Goal: Task Accomplishment & Management: Use online tool/utility

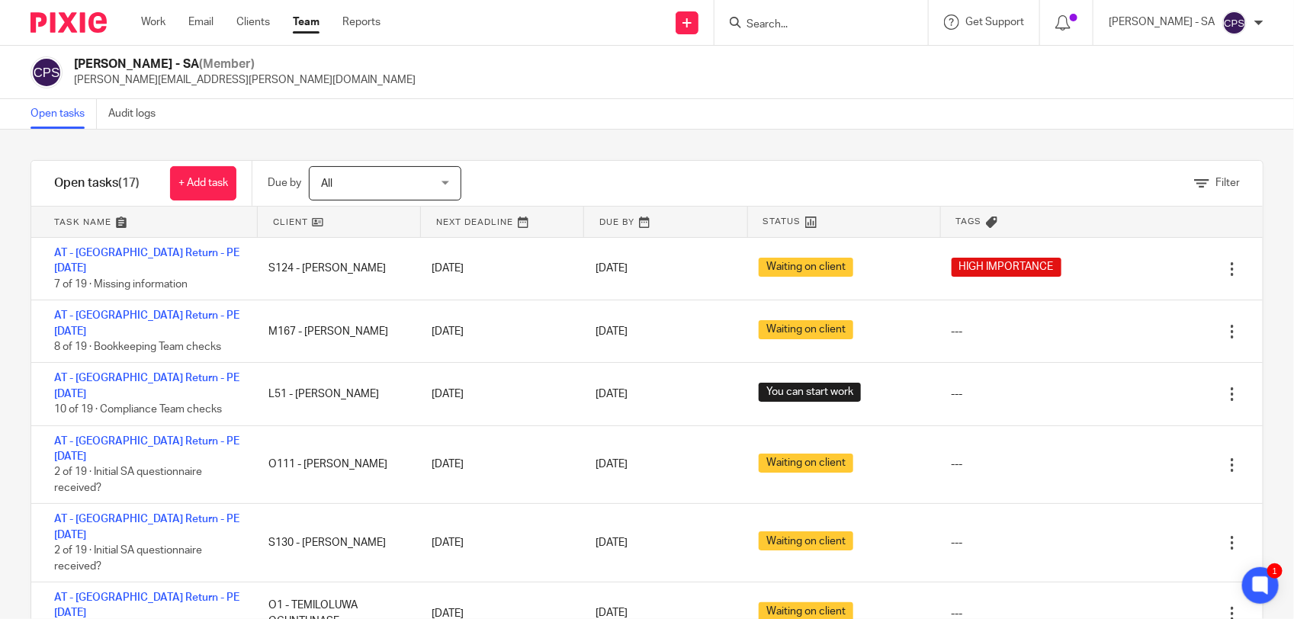
scroll to position [301, 0]
click at [977, 184] on span "Filter" at bounding box center [1227, 183] width 24 height 11
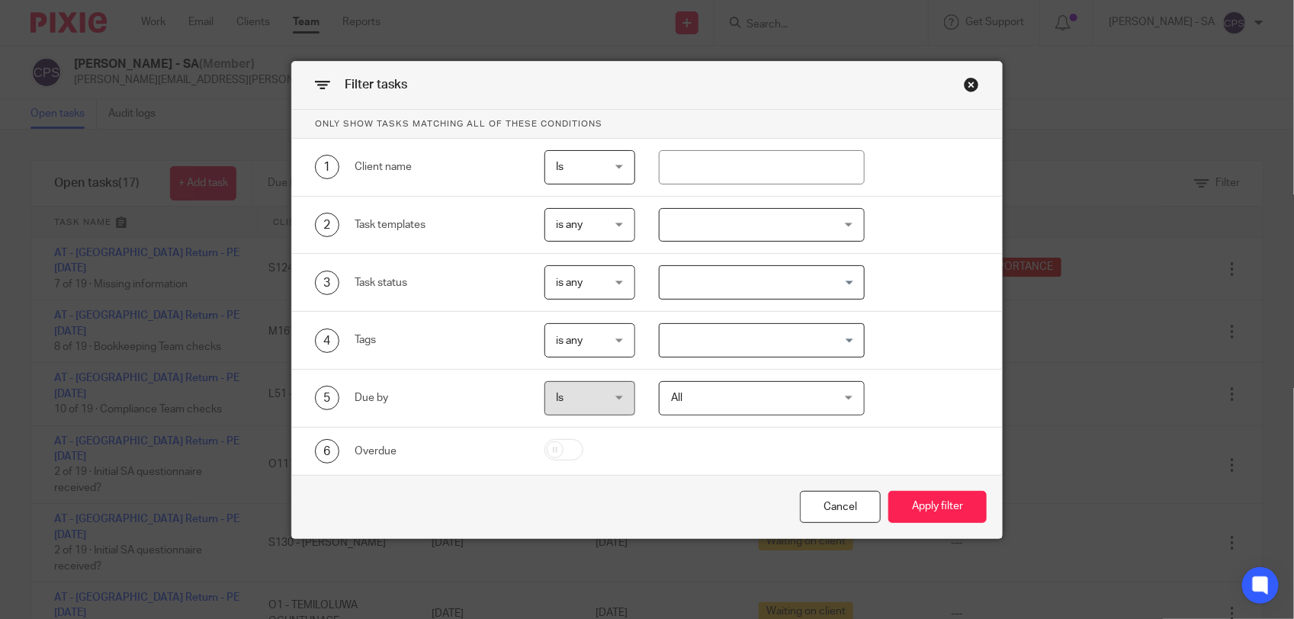
click at [740, 341] on input "Search for option" at bounding box center [758, 340] width 194 height 27
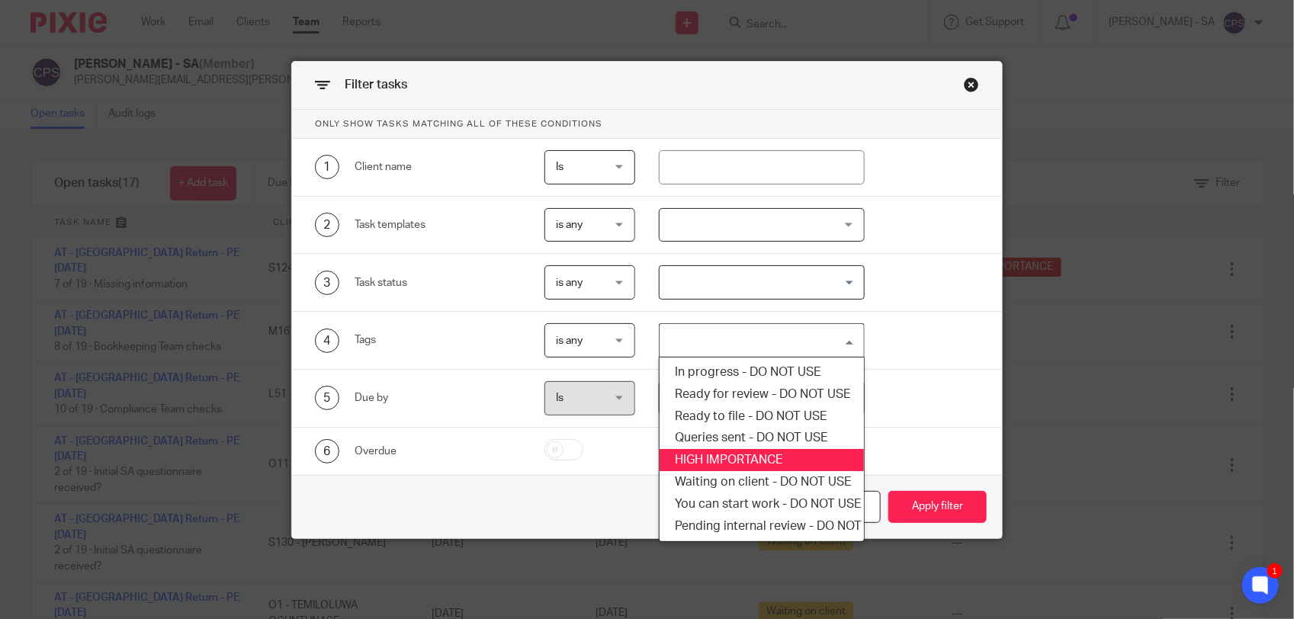
click at [730, 454] on li "HIGH IMPORTANCE" at bounding box center [762, 460] width 204 height 22
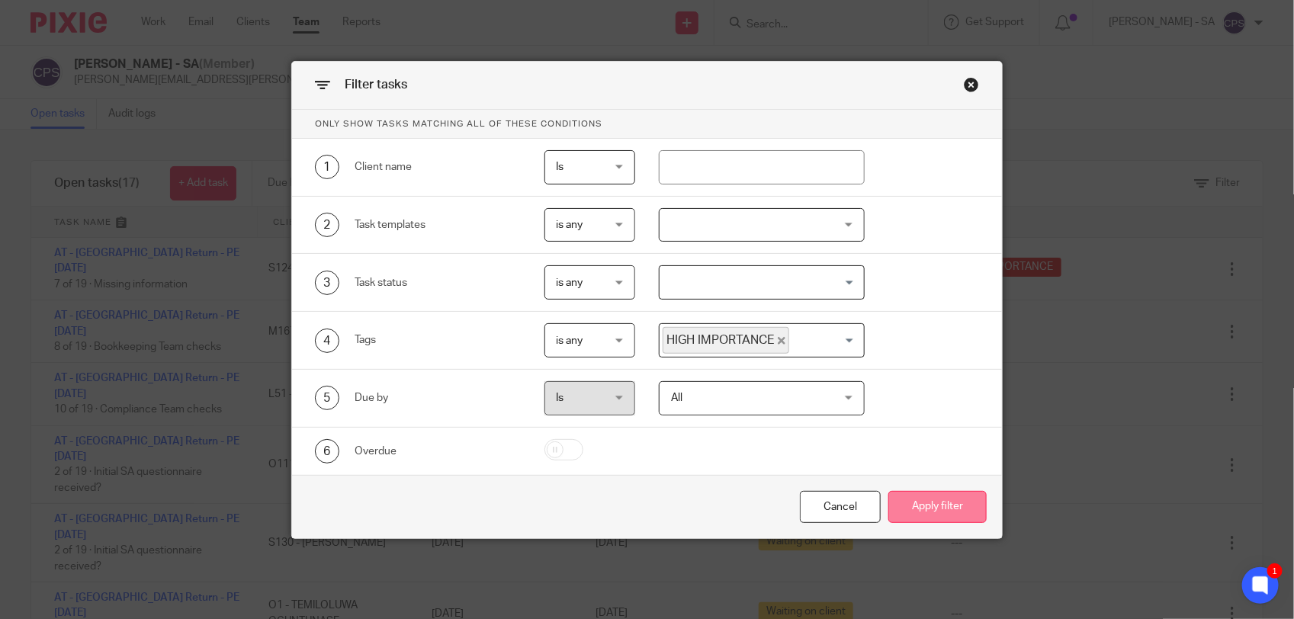
click at [909, 507] on button "Apply filter" at bounding box center [937, 507] width 98 height 33
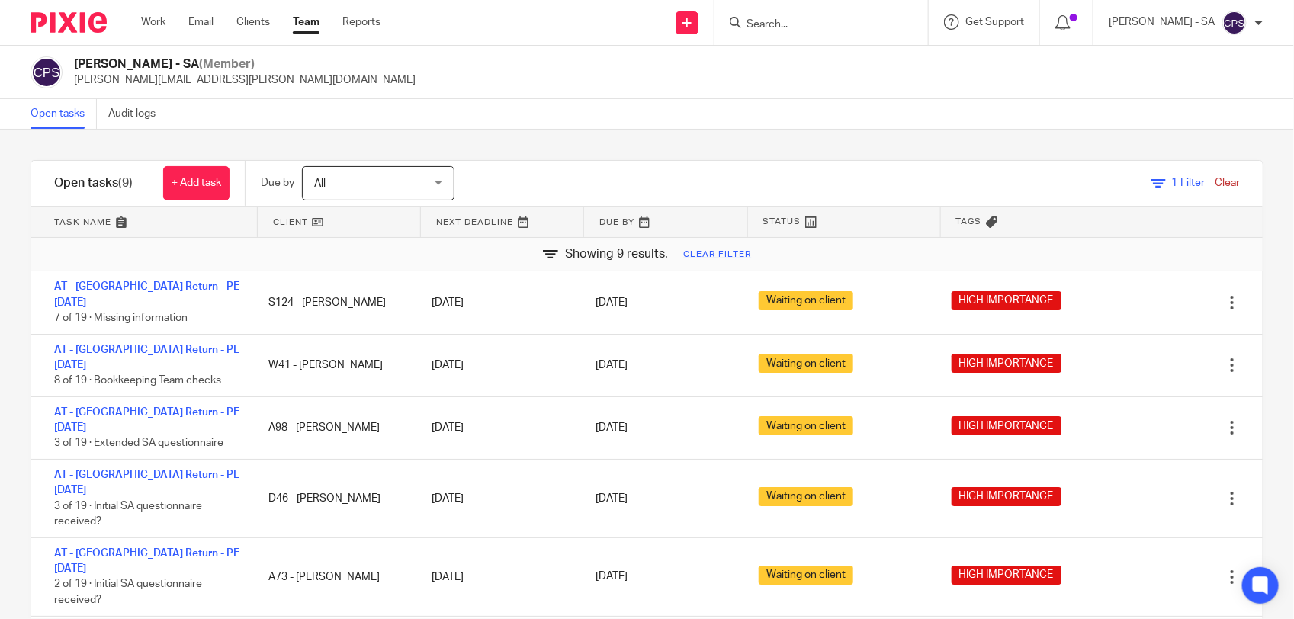
scroll to position [82, 0]
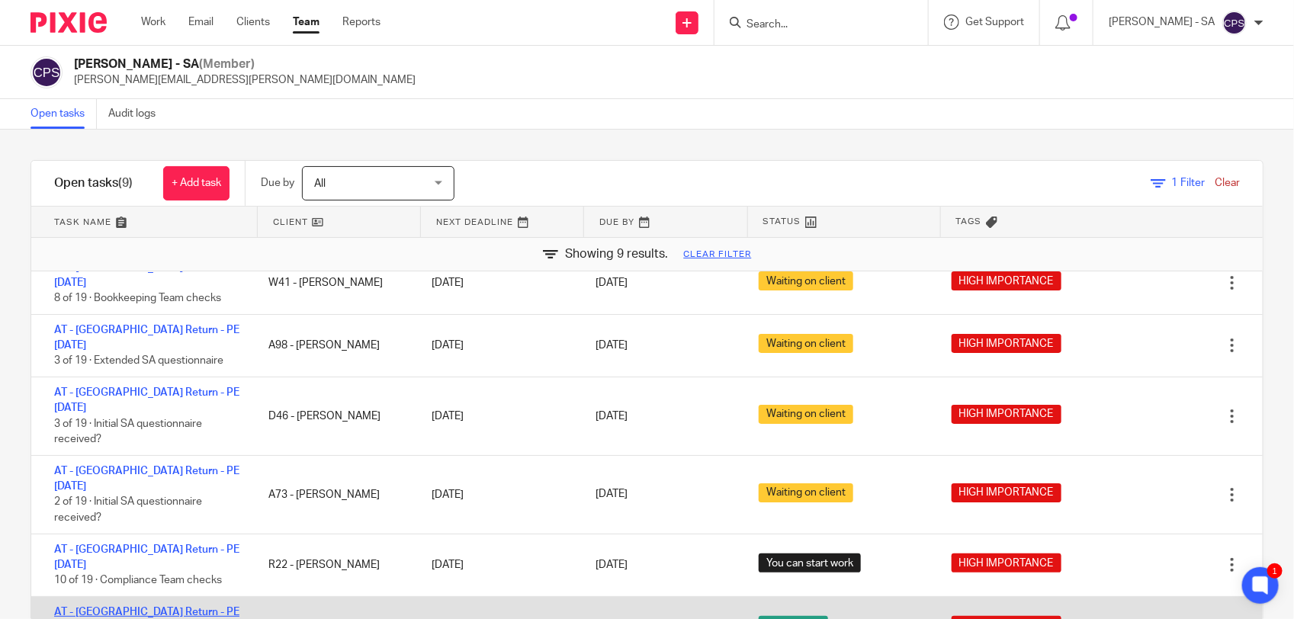
drag, startPoint x: 149, startPoint y: 516, endPoint x: 401, endPoint y: 94, distance: 492.1
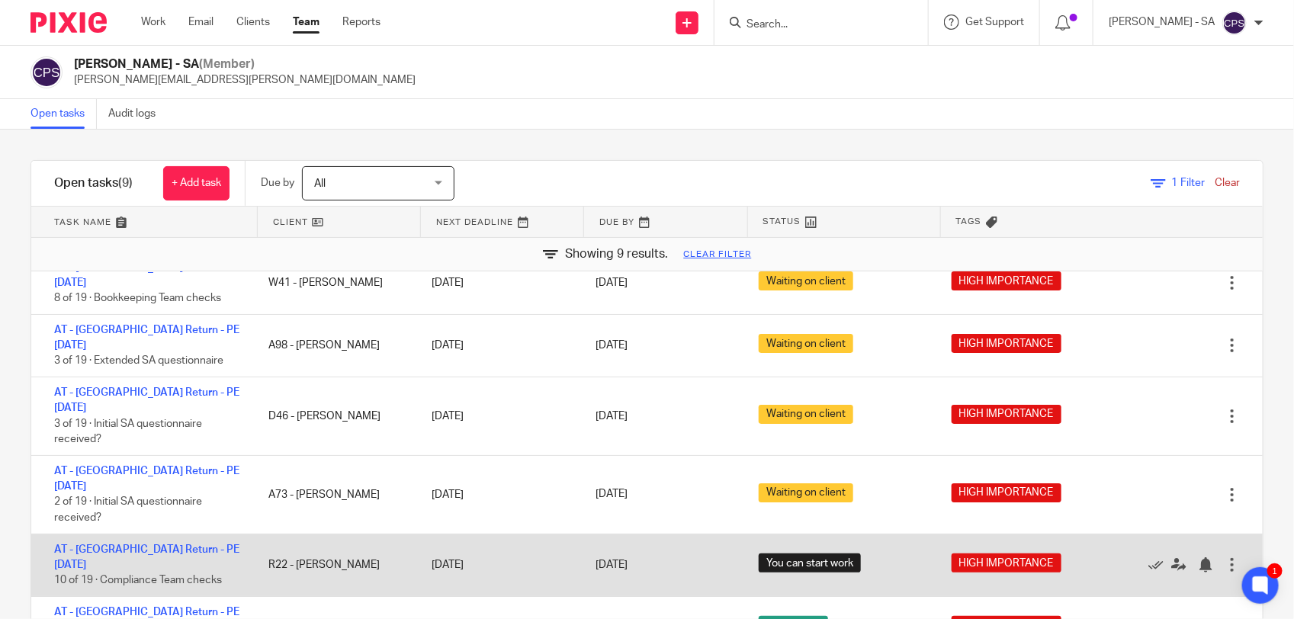
scroll to position [0, 0]
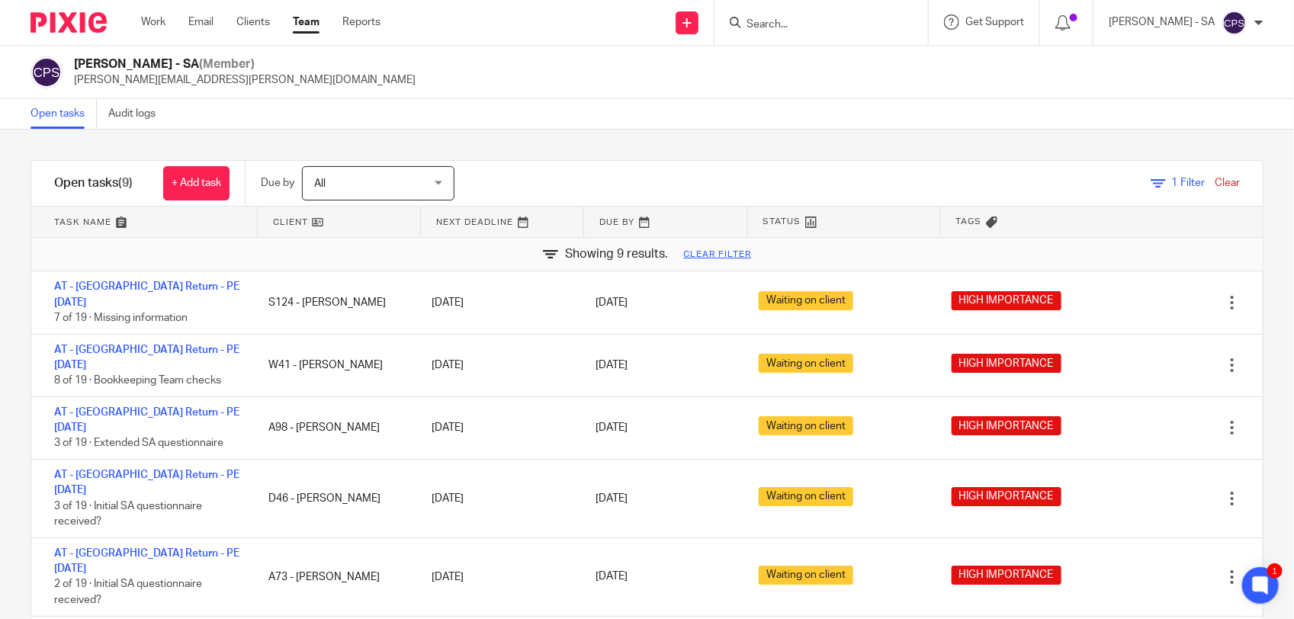
click at [1215, 184] on link "Clear" at bounding box center [1227, 183] width 25 height 11
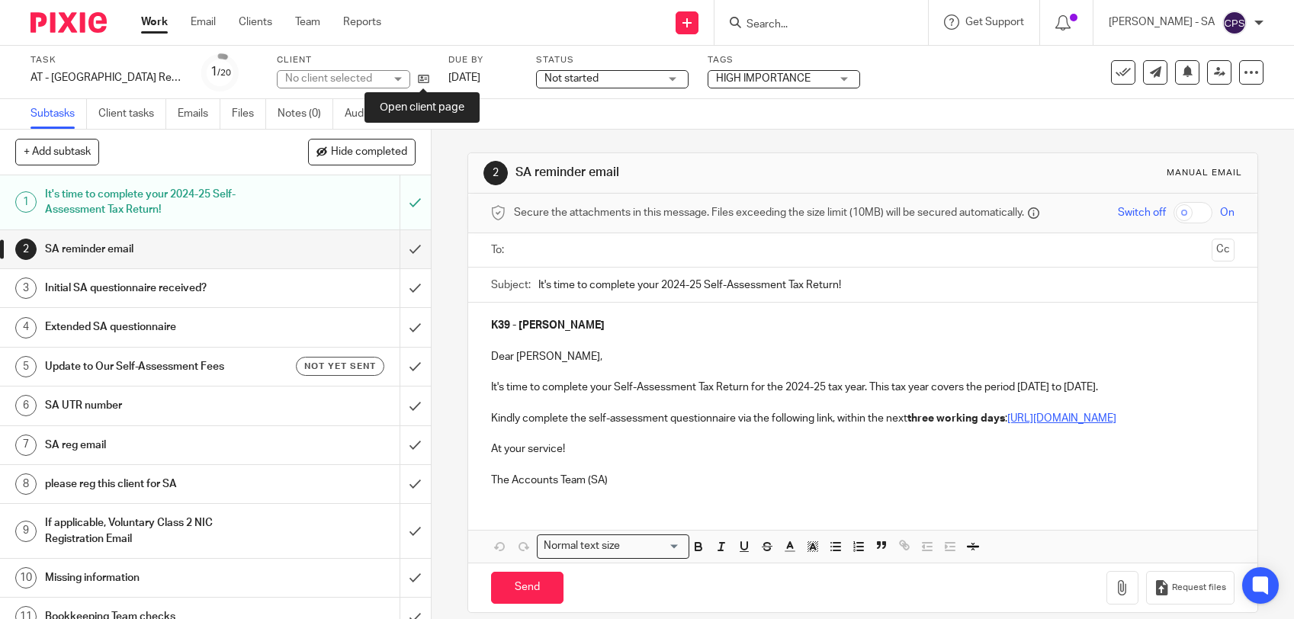
click at [425, 75] on icon at bounding box center [423, 78] width 11 height 11
click at [554, 253] on input "text" at bounding box center [862, 251] width 686 height 18
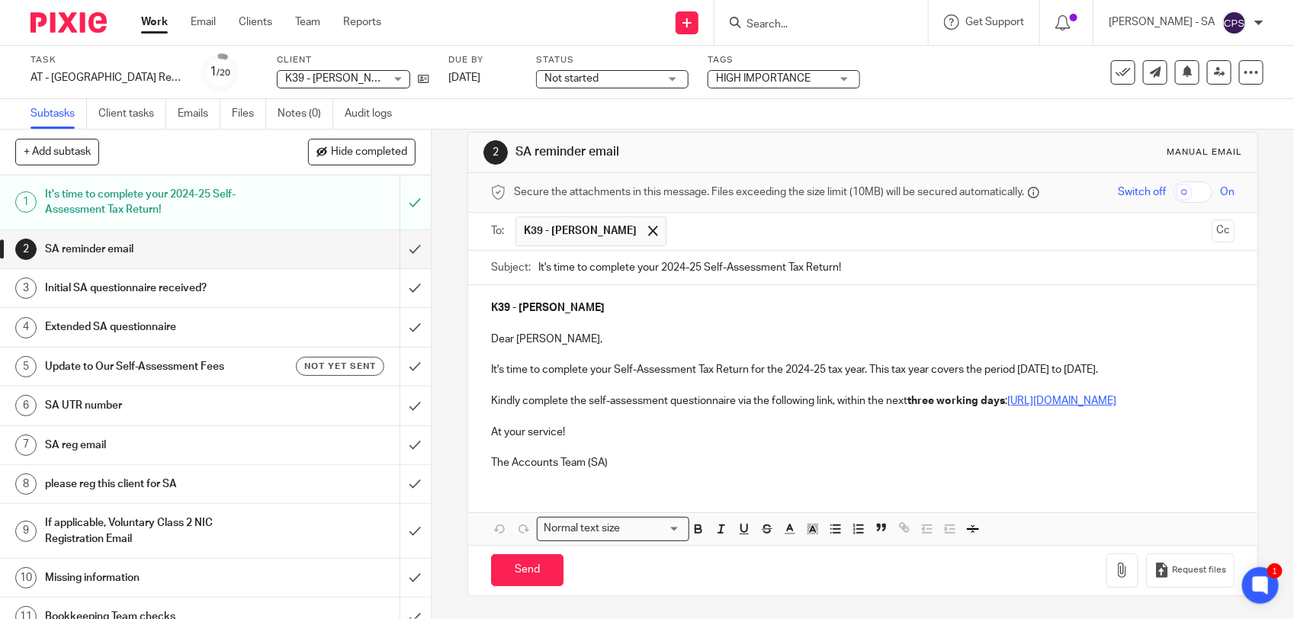
scroll to position [38, 0]
click at [528, 568] on input "Send" at bounding box center [527, 570] width 72 height 33
type input "Sent"
click at [200, 116] on link "Emails" at bounding box center [199, 114] width 43 height 30
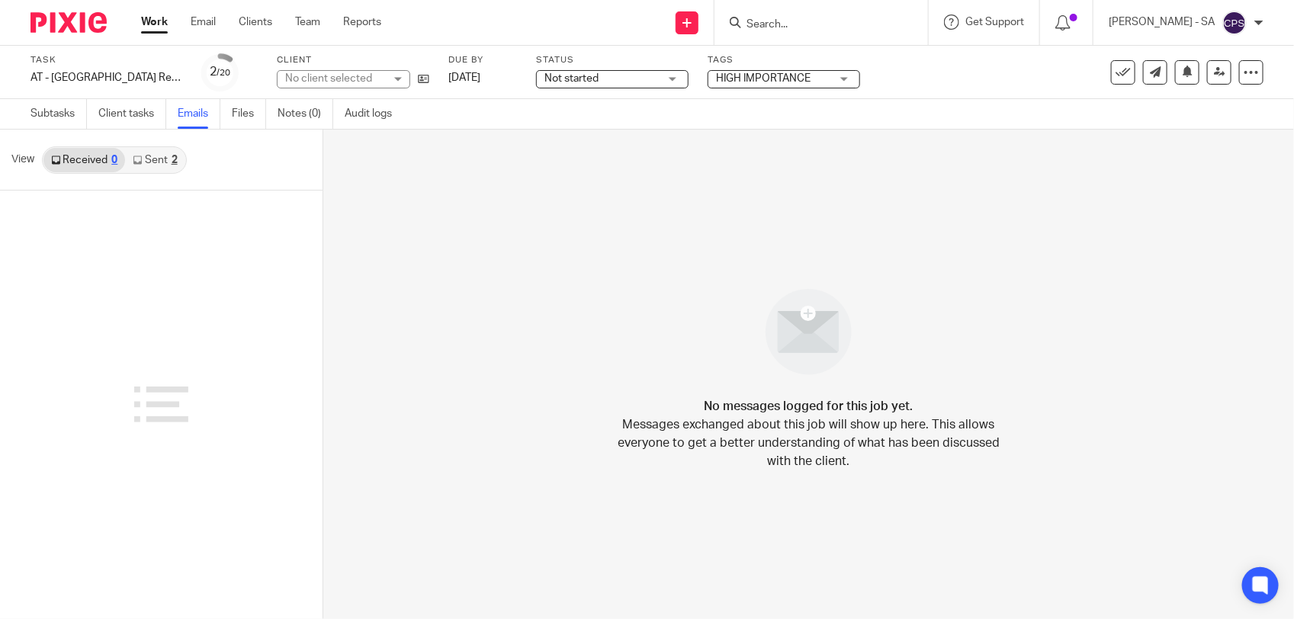
click at [149, 152] on link "Sent 2" at bounding box center [154, 160] width 59 height 24
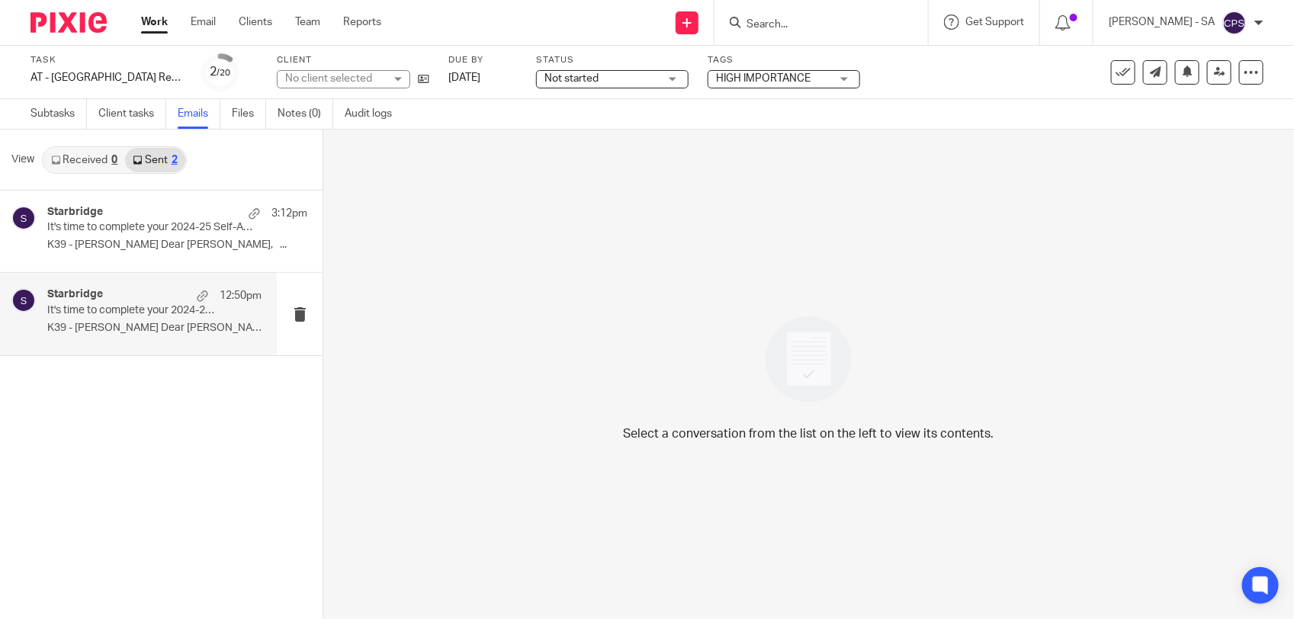
click at [168, 317] on div "Starbridge 12:50pm It's time to complete your 2024-25 Self-Assessment Tax Retur…" at bounding box center [154, 313] width 214 height 51
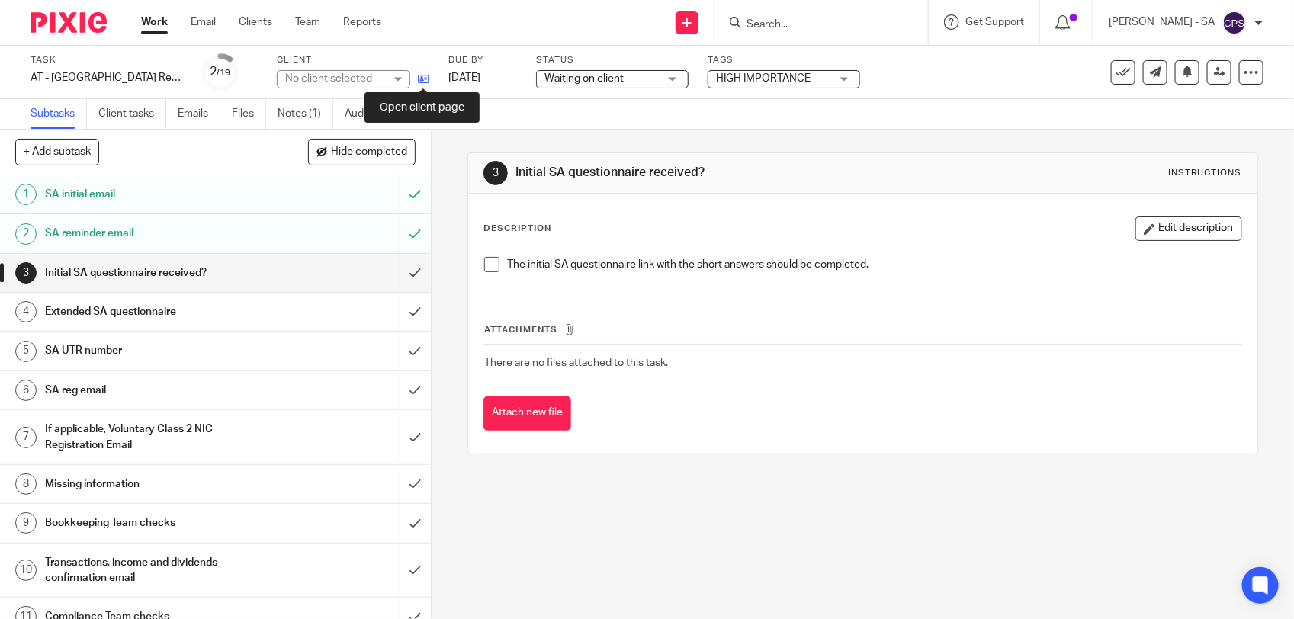
click at [422, 77] on icon at bounding box center [423, 78] width 11 height 11
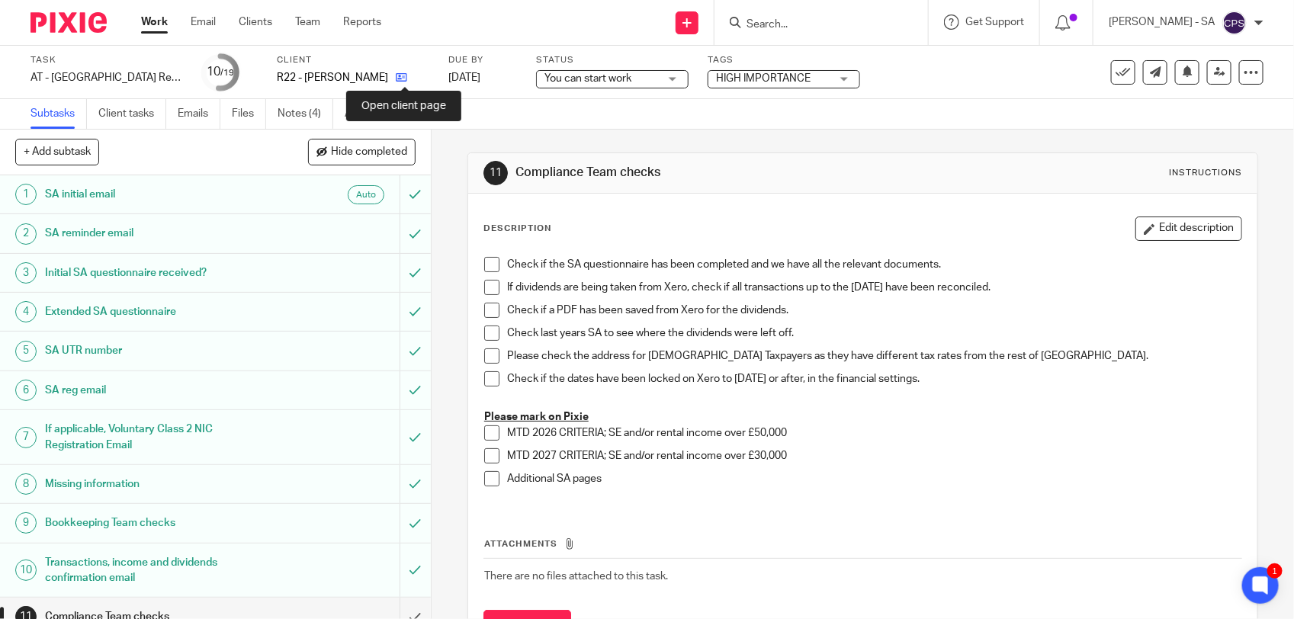
click at [402, 74] on icon at bounding box center [401, 77] width 11 height 11
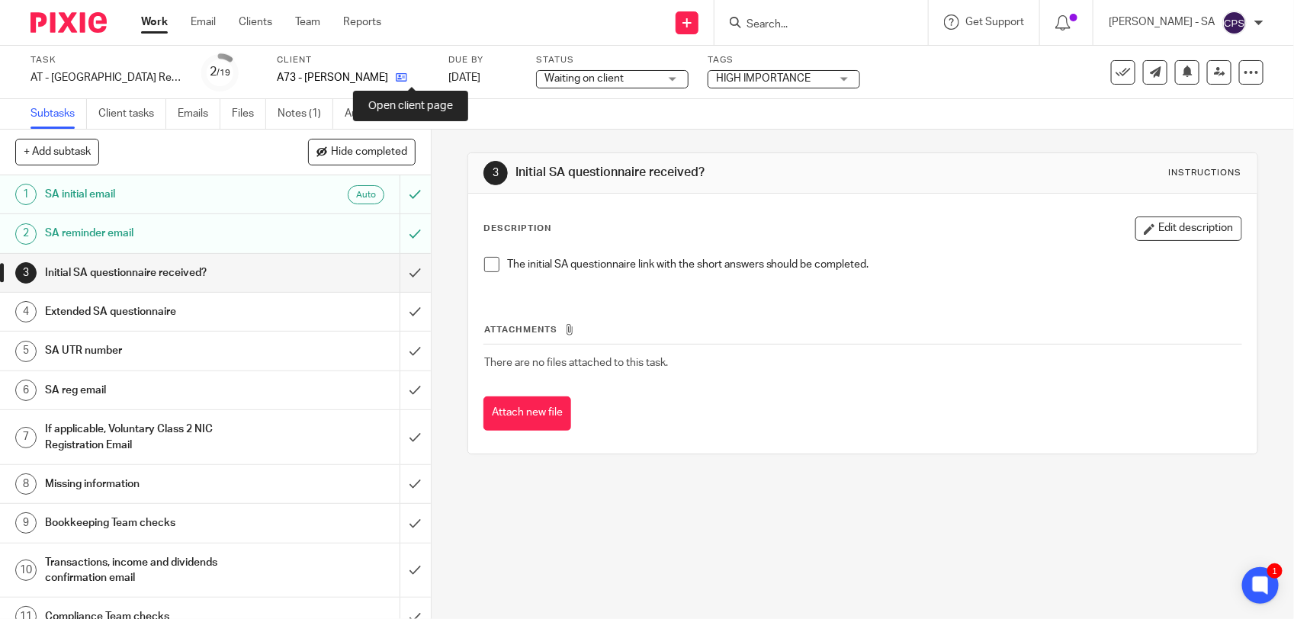
click at [407, 76] on icon at bounding box center [401, 77] width 11 height 11
click at [396, 72] on icon at bounding box center [401, 77] width 11 height 11
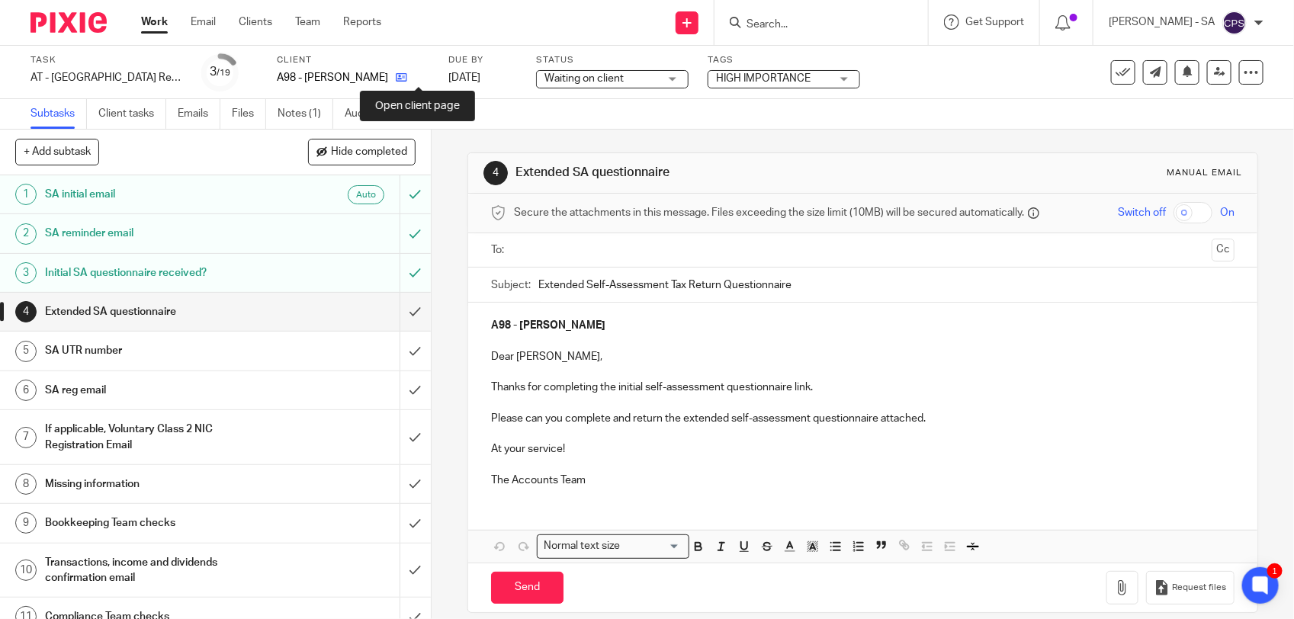
click at [407, 76] on icon at bounding box center [401, 77] width 11 height 11
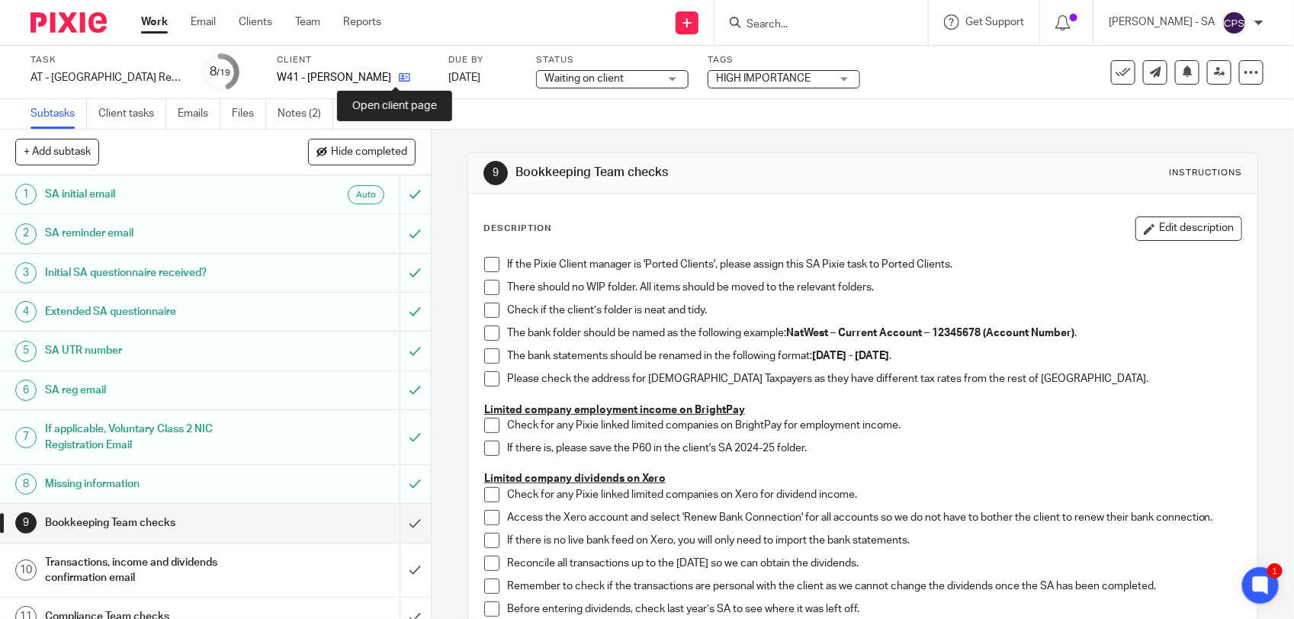
click at [399, 80] on icon at bounding box center [404, 77] width 11 height 11
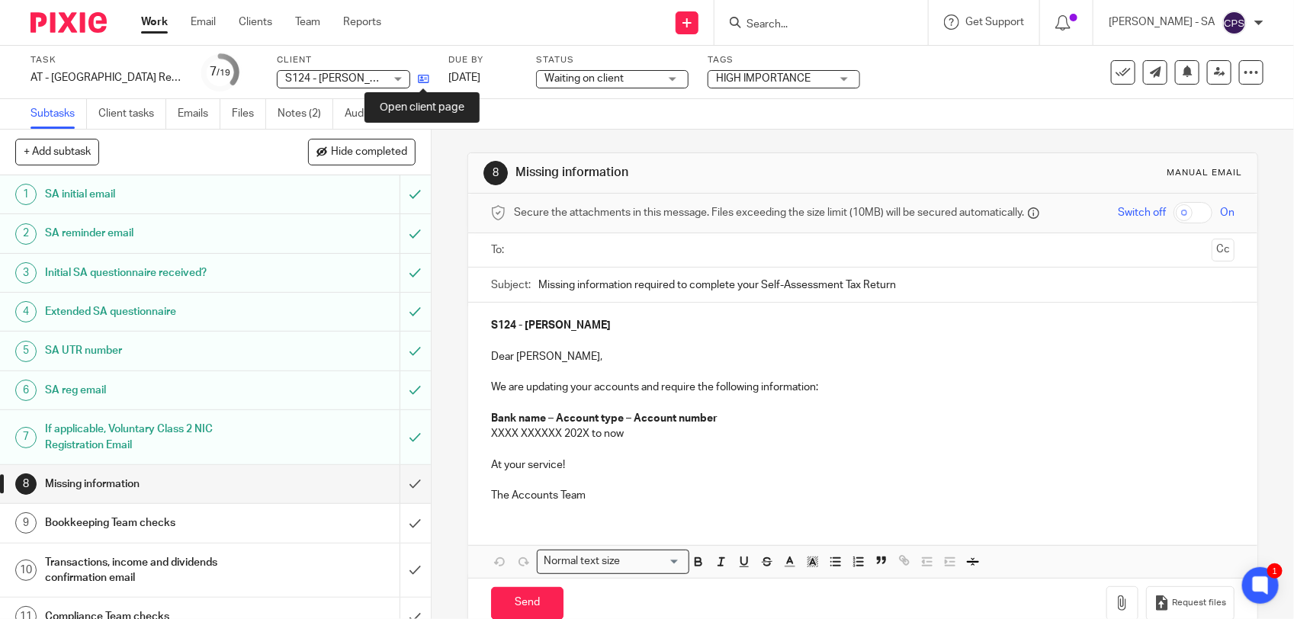
click at [418, 76] on icon at bounding box center [423, 78] width 11 height 11
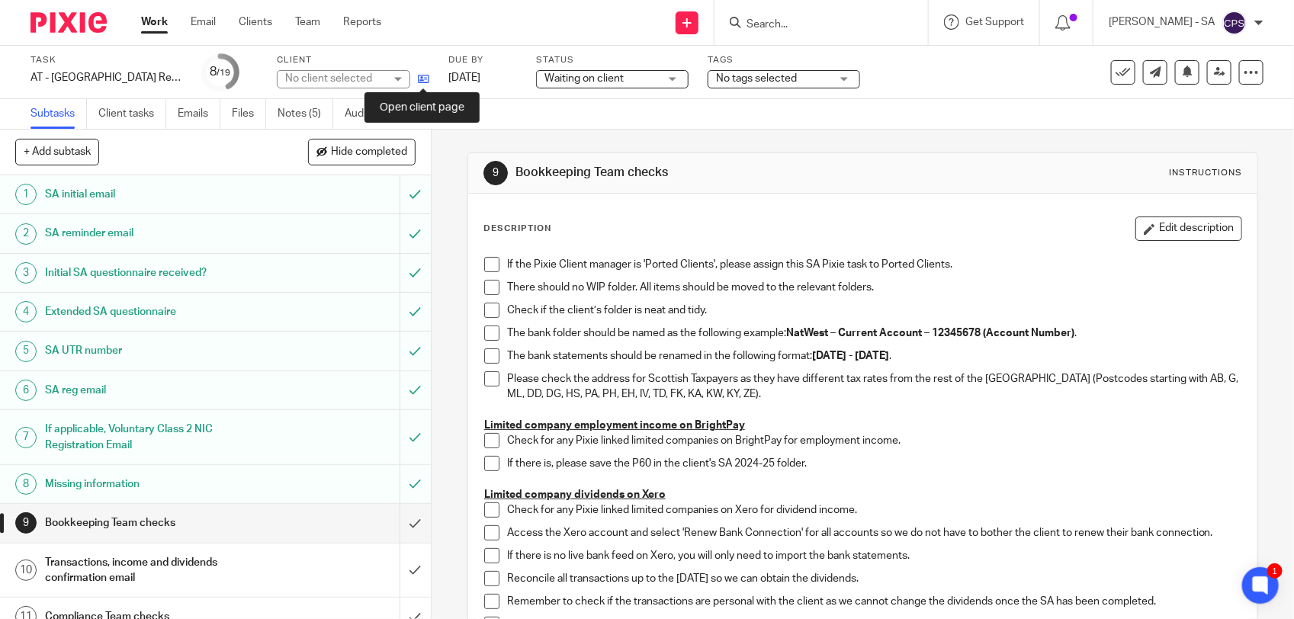
click at [418, 77] on icon at bounding box center [423, 78] width 11 height 11
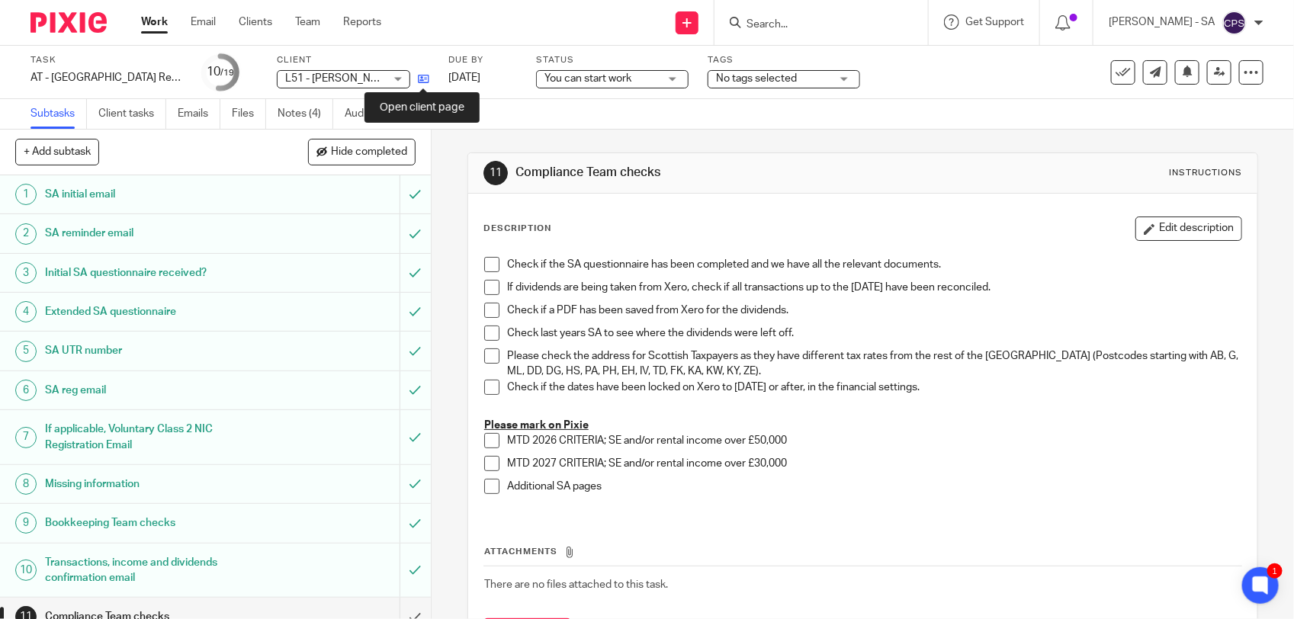
click at [421, 79] on icon at bounding box center [423, 78] width 11 height 11
click at [313, 120] on link "Notes (4)" at bounding box center [306, 114] width 56 height 30
